Goal: Task Accomplishment & Management: Manage account settings

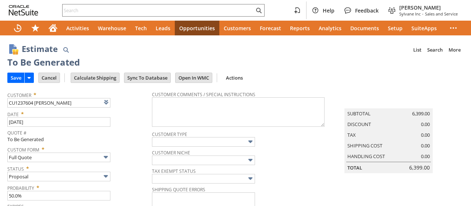
type input "Intelligent Recommendations ⁰"
type input "Add"
type input "Copy Previous"
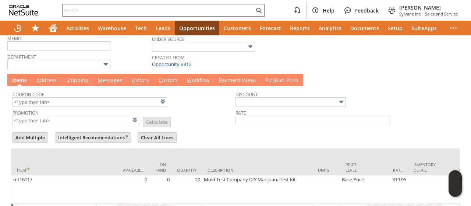
scroll to position [203, 0]
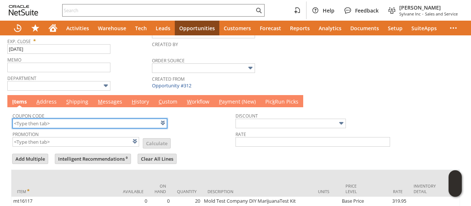
click at [95, 119] on input "text" at bounding box center [90, 124] width 155 height 10
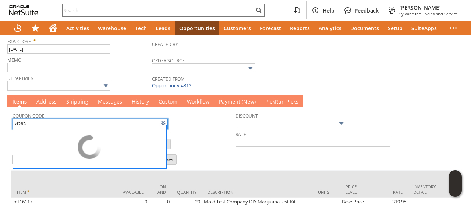
click at [208, 145] on tbody "Coupon Code kl283 Promotion List Calculate Discount Rate" at bounding box center [235, 130] width 449 height 46
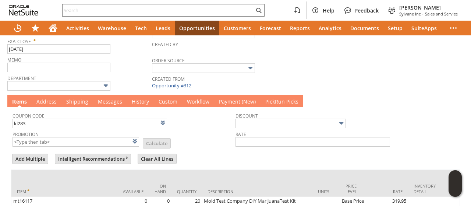
type input "KL283"
type input "Promo Code"
type input "-5.0%"
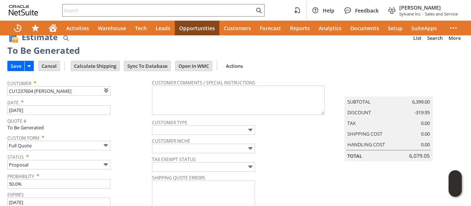
scroll to position [0, 0]
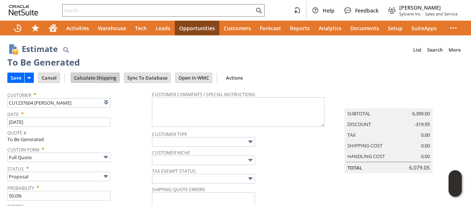
click at [107, 80] on input "Calculate Shipping" at bounding box center [95, 78] width 48 height 10
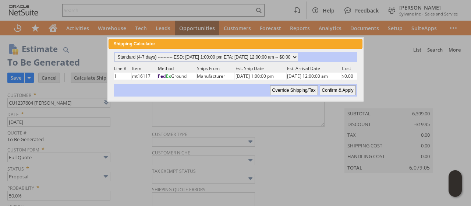
click at [345, 89] on input "Confirm & Apply" at bounding box center [338, 90] width 36 height 10
type input "NotExempt"
type input "Add"
type input "Copy Previous"
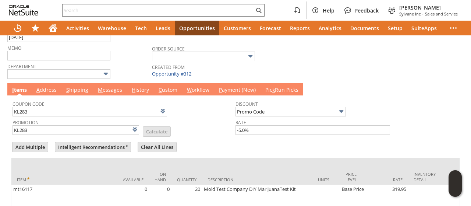
click at [111, 90] on link "M essages" at bounding box center [110, 90] width 28 height 8
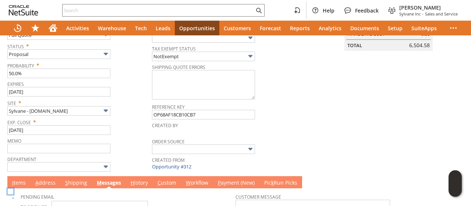
scroll to position [171, 0]
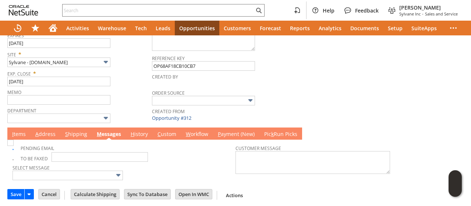
click at [14, 145] on img at bounding box center [10, 143] width 6 height 6
checkbox input "false"
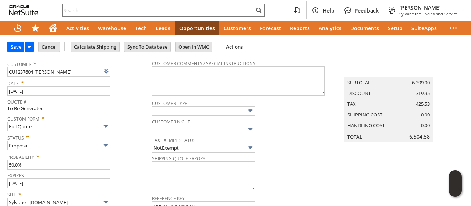
scroll to position [0, 0]
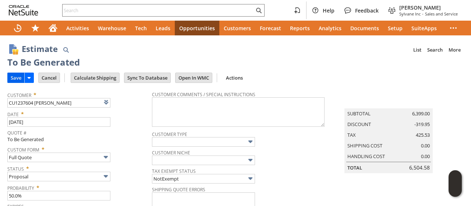
click at [20, 80] on input "Save" at bounding box center [16, 78] width 17 height 10
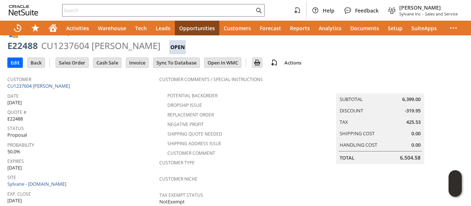
scroll to position [266, 0]
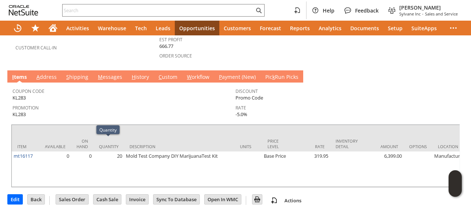
click at [104, 73] on link "M essages" at bounding box center [110, 77] width 28 height 8
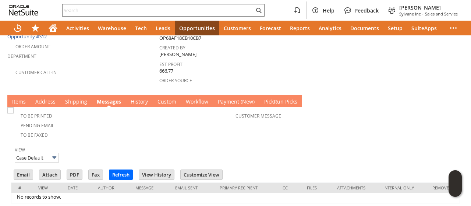
scroll to position [252, 0]
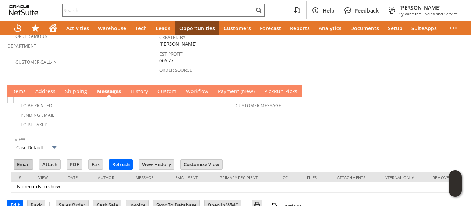
click at [28, 159] on input "Email" at bounding box center [23, 164] width 19 height 10
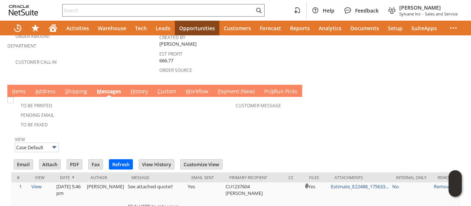
scroll to position [0, 0]
